Goal: Information Seeking & Learning: Understand process/instructions

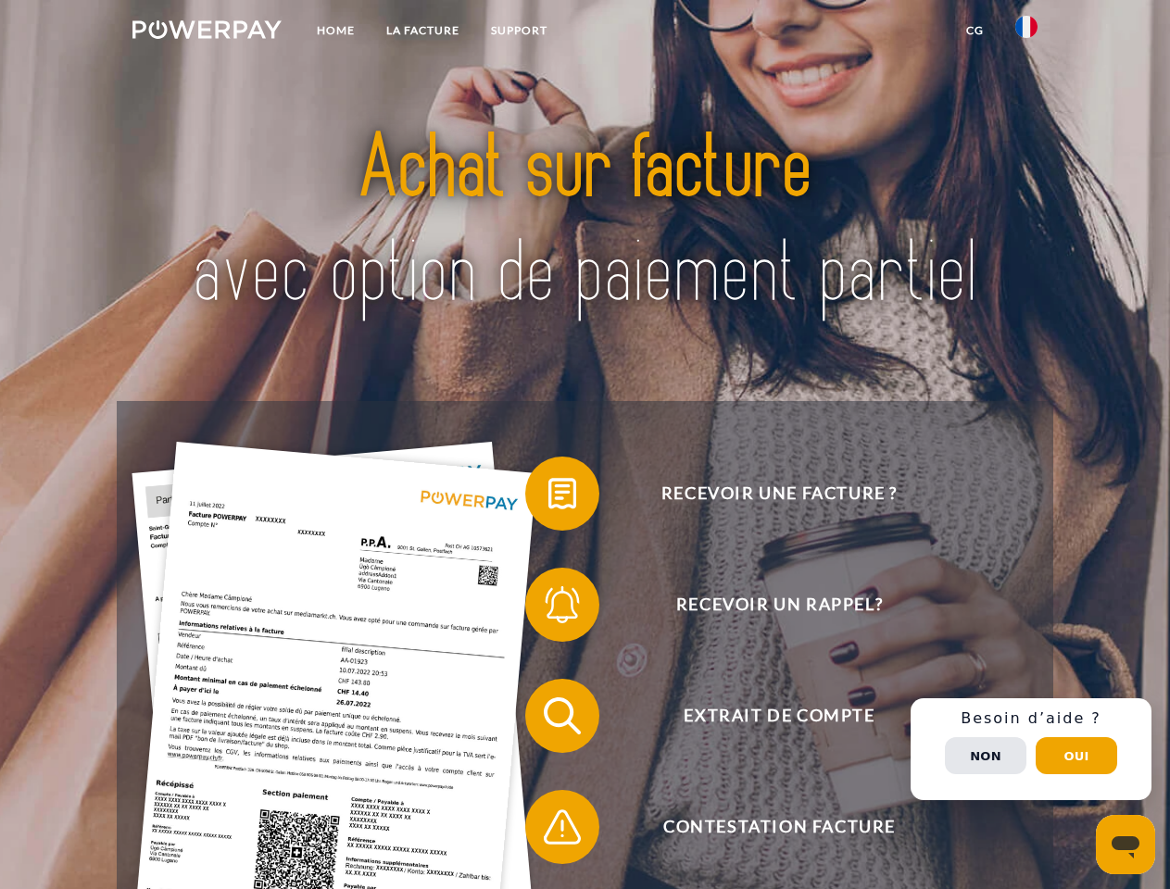
click at [207, 32] on img at bounding box center [206, 29] width 149 height 19
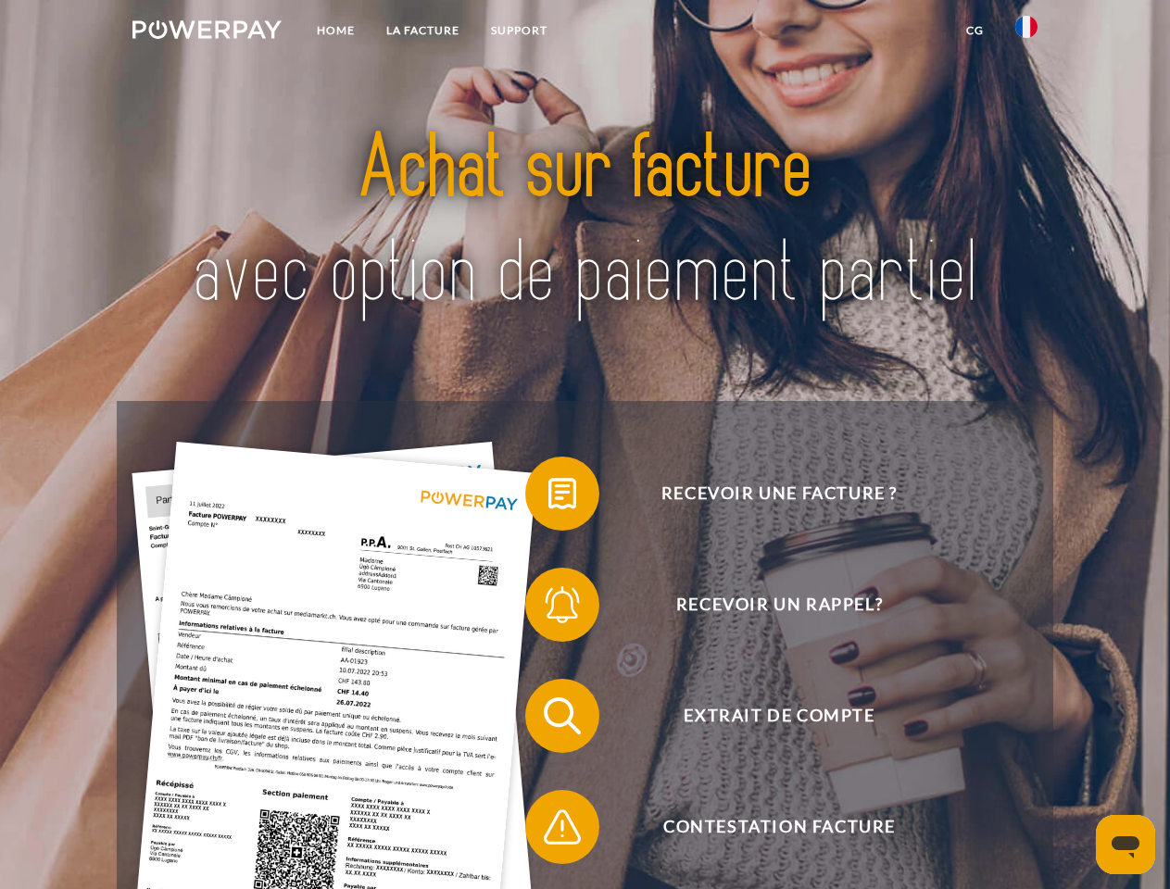
click at [1026, 32] on img at bounding box center [1026, 27] width 22 height 22
click at [974, 31] on link "CG" at bounding box center [974, 30] width 49 height 33
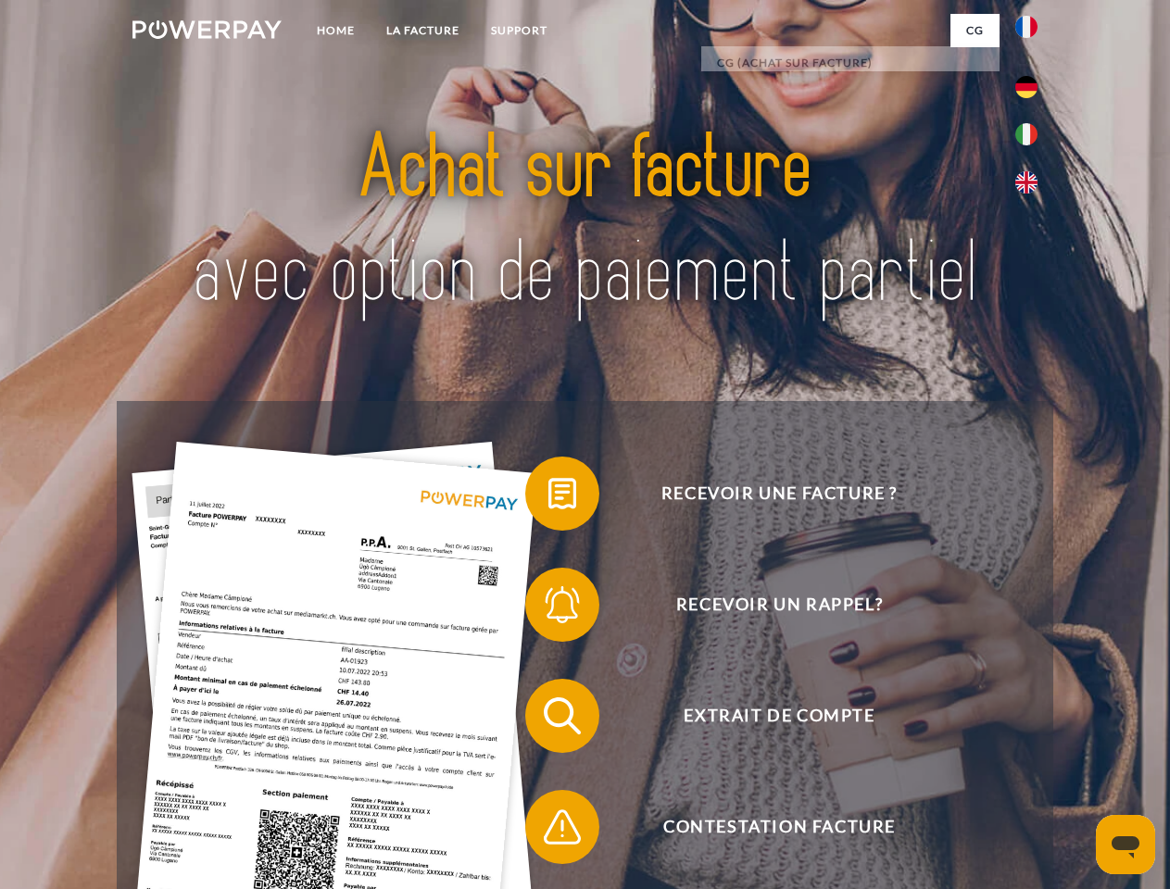
click at [548, 497] on span at bounding box center [534, 493] width 93 height 93
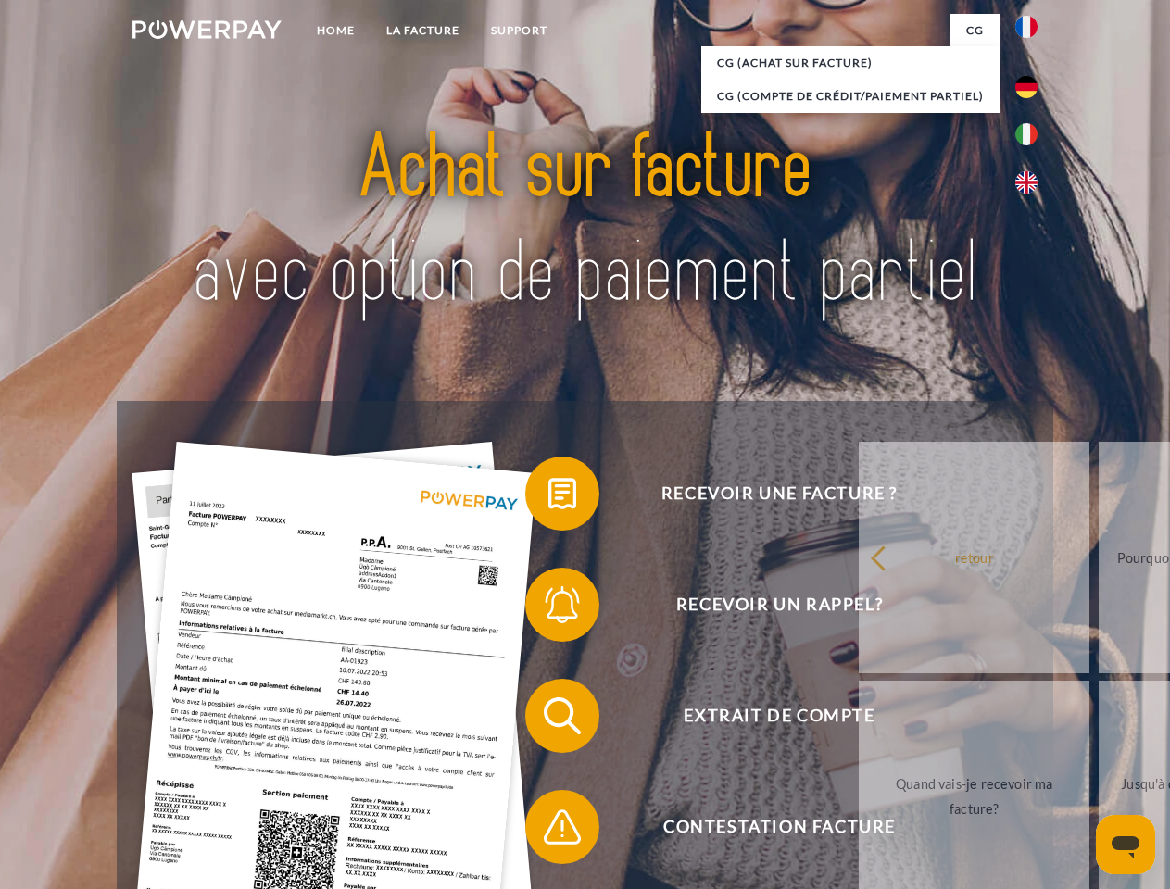
click at [548, 608] on span at bounding box center [534, 604] width 93 height 93
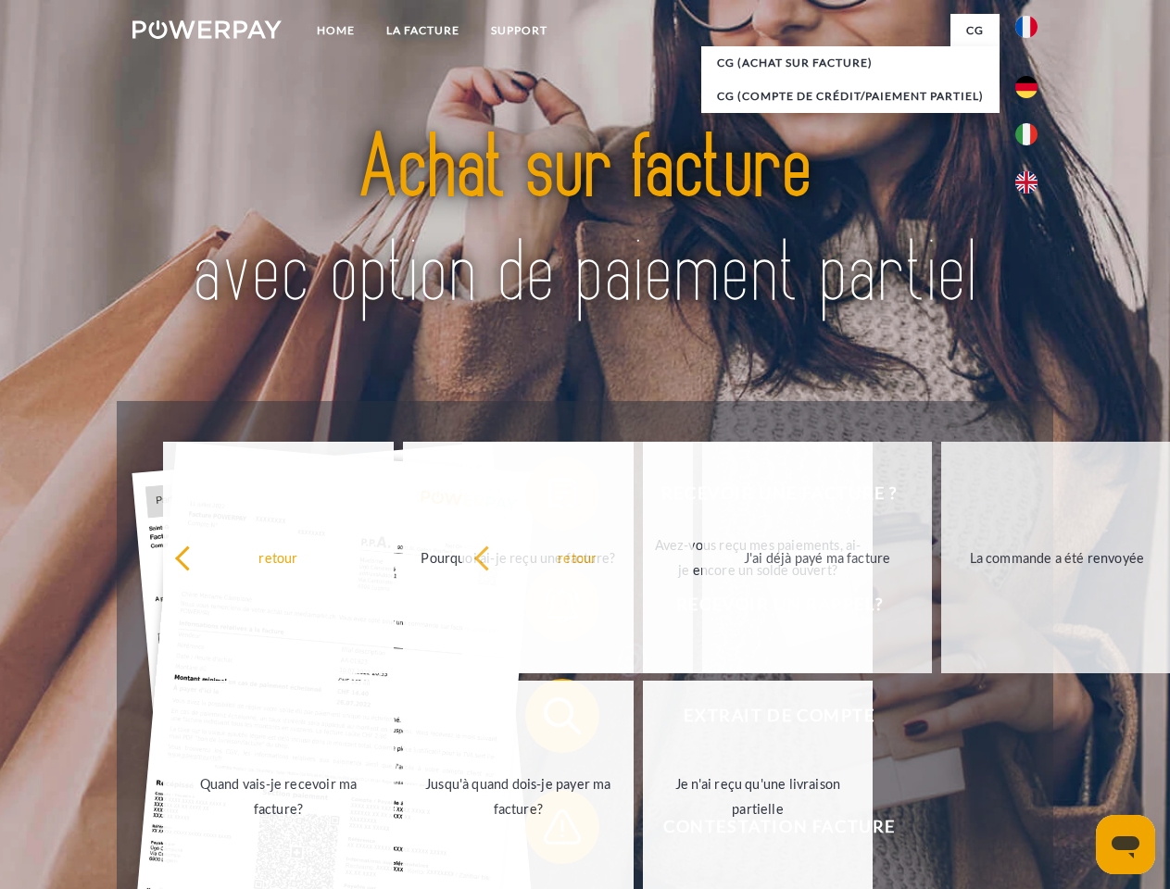
click at [548, 831] on span at bounding box center [534, 827] width 93 height 93
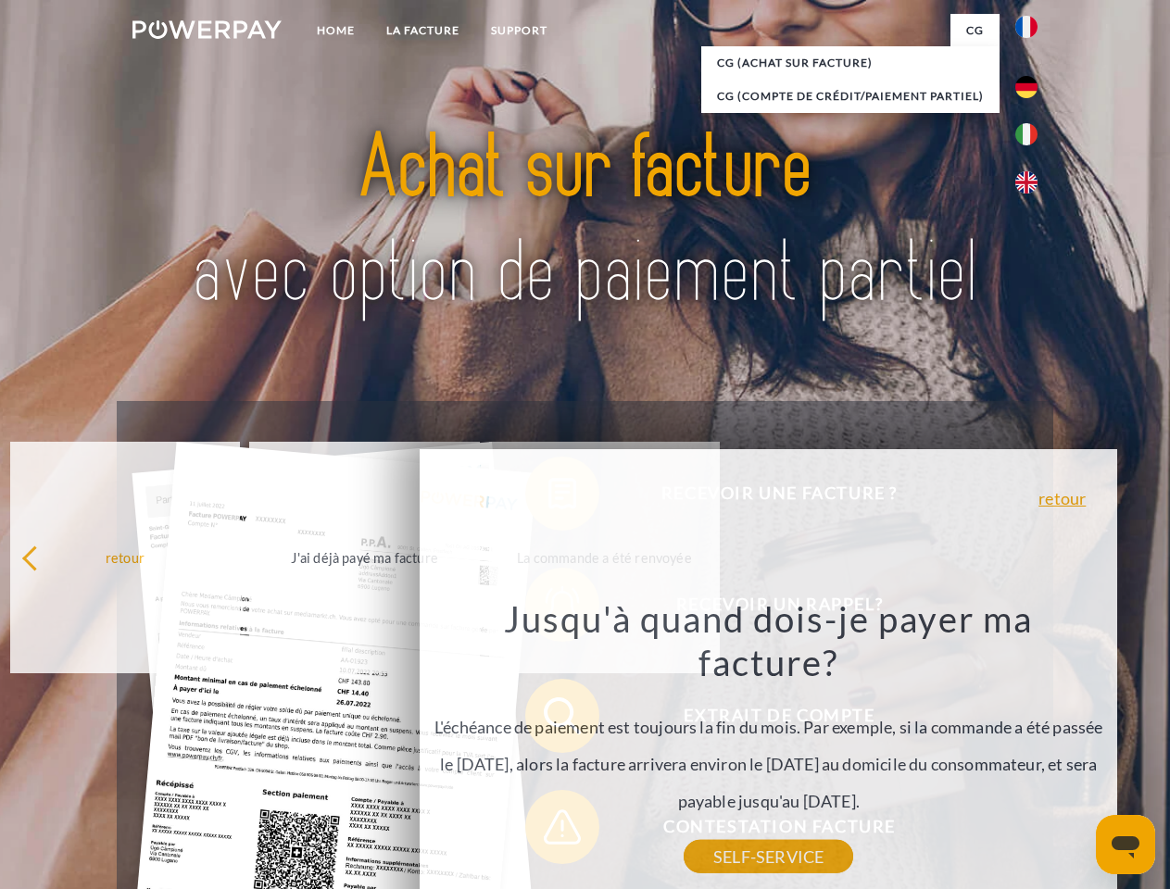
click at [1031, 749] on div "Recevoir une facture ? Recevoir un rappel? Extrait de compte retour" at bounding box center [584, 771] width 935 height 741
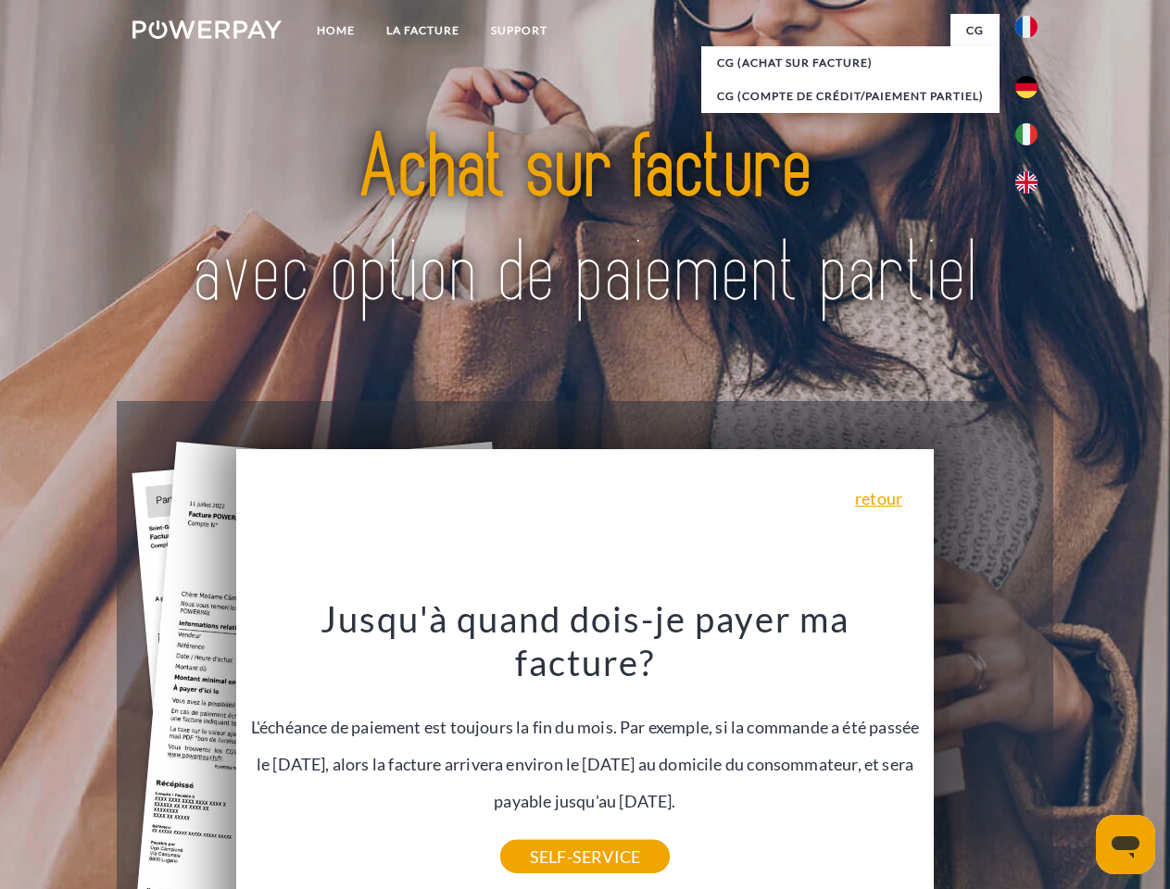
click at [985, 753] on span "Extrait de compte" at bounding box center [779, 716] width 454 height 74
click at [1076, 756] on header "Home LA FACTURE Support" at bounding box center [585, 639] width 1170 height 1279
